Goal: Navigation & Orientation: Go to known website

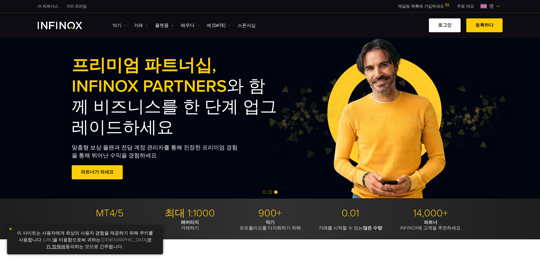
click at [442, 23] on font "로그인" at bounding box center [445, 25] width 14 height 6
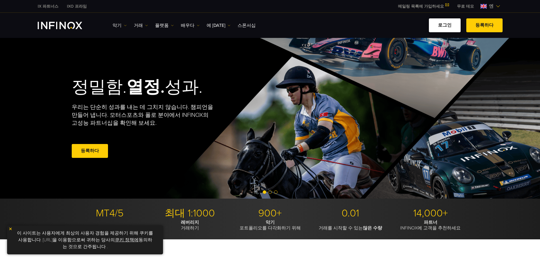
click at [445, 27] on font "로그인" at bounding box center [445, 25] width 14 height 6
